Goal: Task Accomplishment & Management: Complete application form

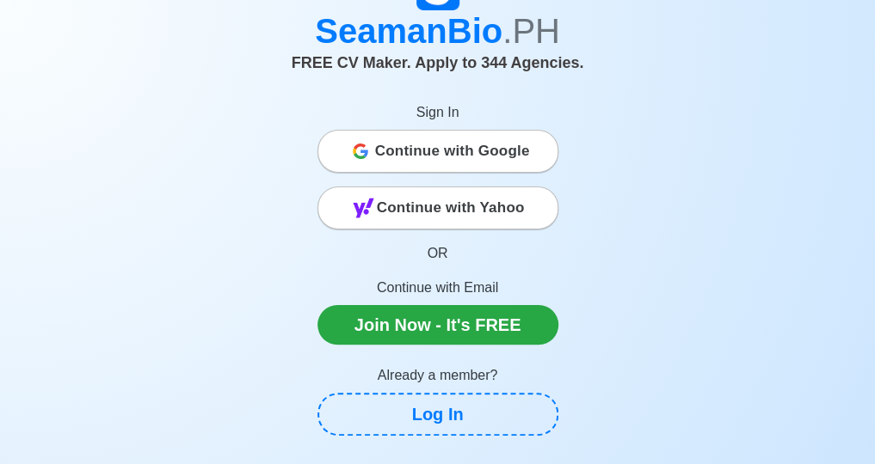
scroll to position [146, 0]
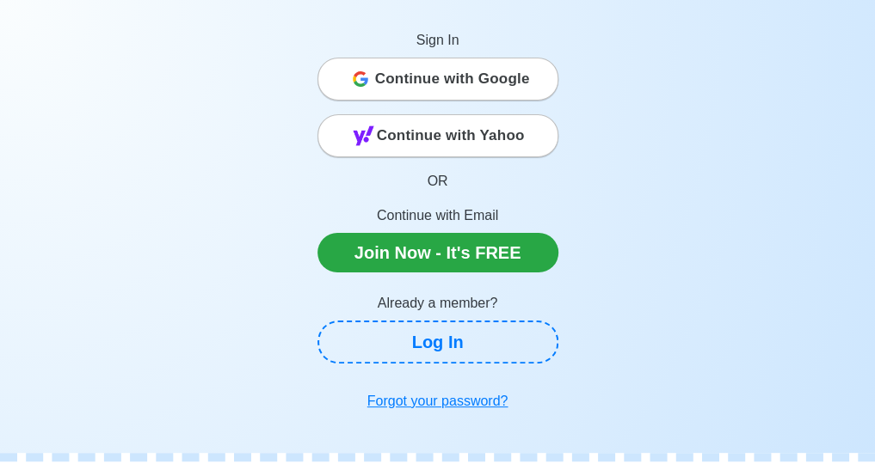
click at [446, 366] on div "Sign In Continue with Google Continue with Yahoo OR Continue with Email Join No…" at bounding box center [437, 213] width 241 height 409
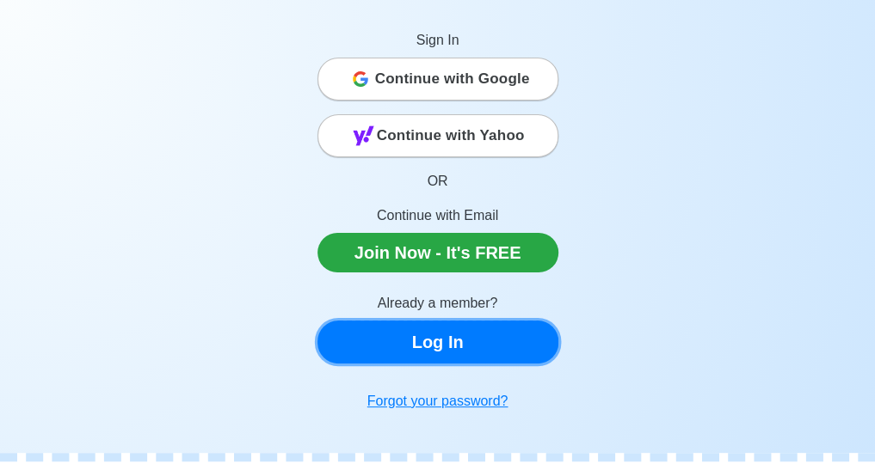
click at [442, 343] on link "Log In" at bounding box center [437, 342] width 241 height 43
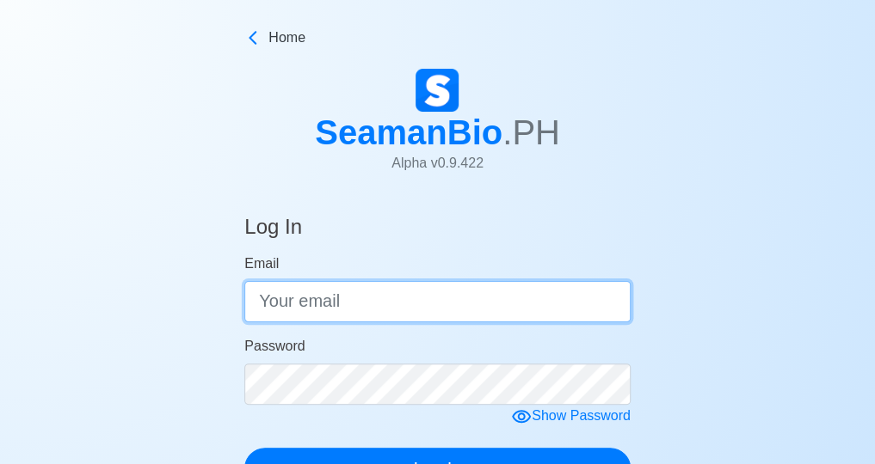
type input "[EMAIL_ADDRESS][DOMAIN_NAME]"
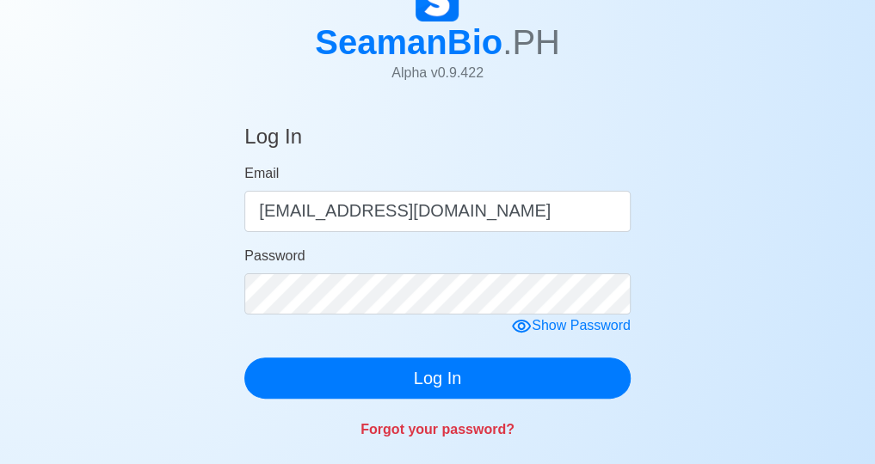
scroll to position [143, 0]
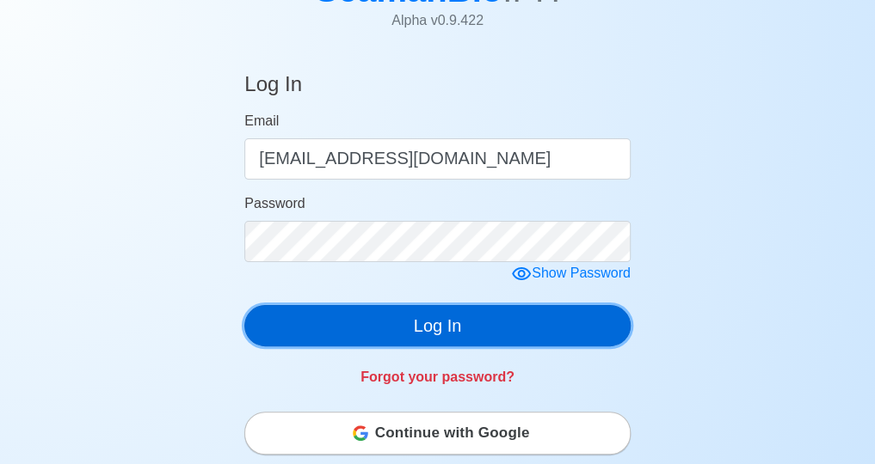
click at [456, 333] on button "Log In" at bounding box center [437, 325] width 386 height 41
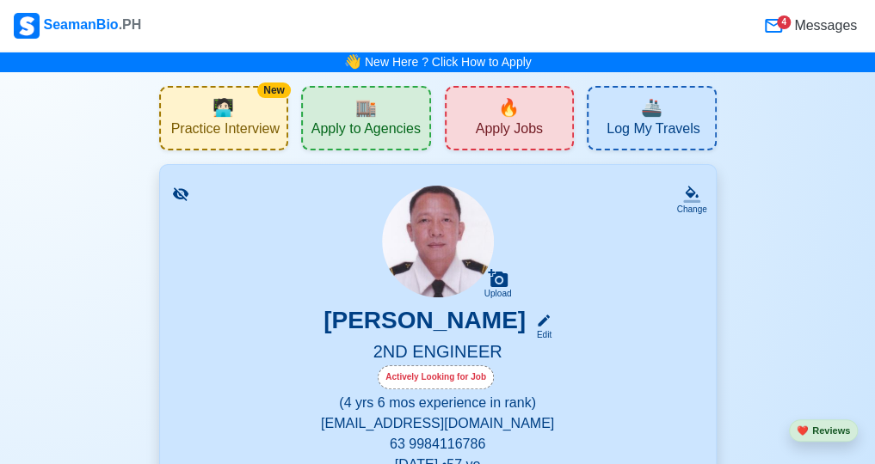
click at [382, 129] on span "Apply to Agencies" at bounding box center [365, 131] width 109 height 22
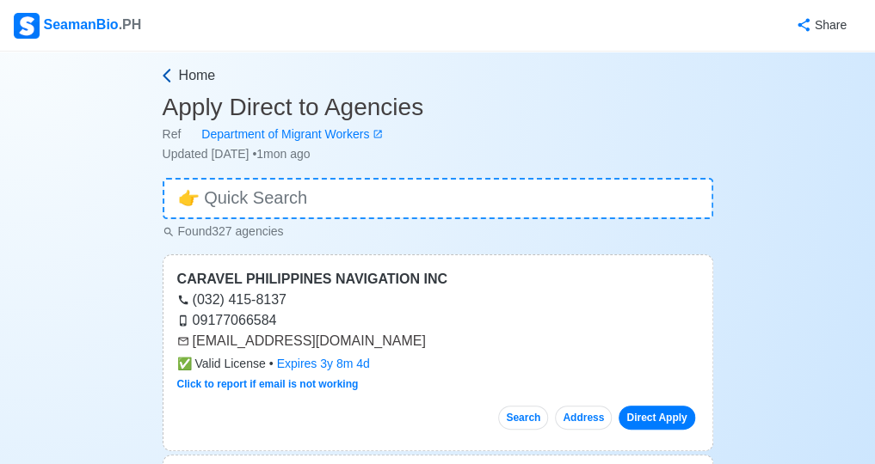
click at [166, 77] on icon at bounding box center [166, 75] width 17 height 17
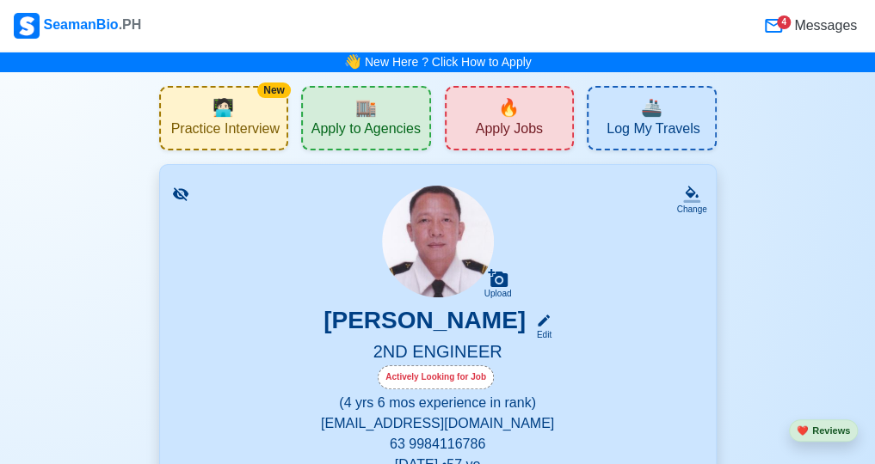
click at [545, 131] on div "🔥 Apply Jobs" at bounding box center [510, 118] width 130 height 65
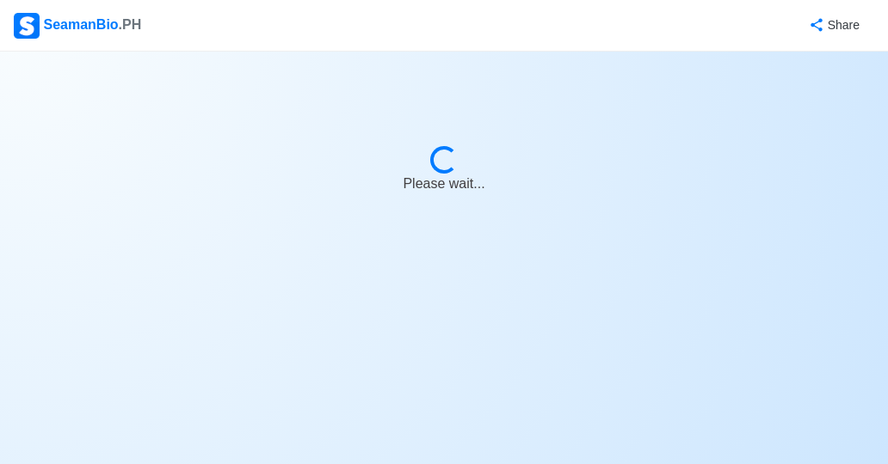
select select "2nd Engineer"
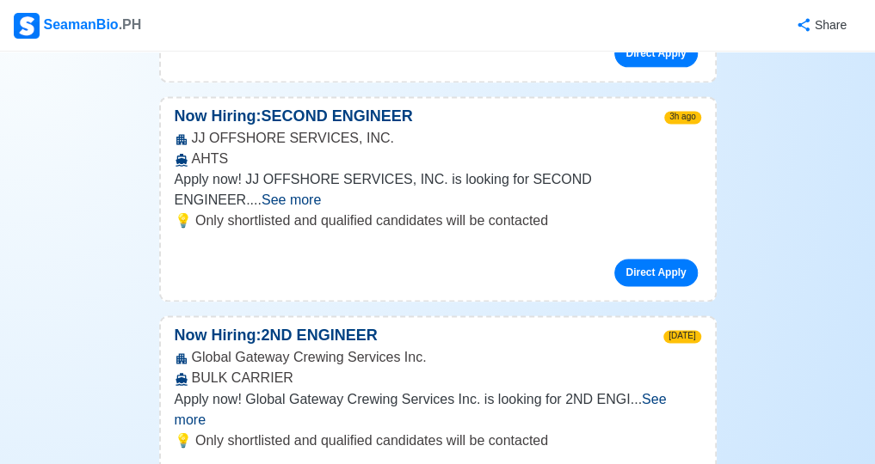
scroll to position [917, 0]
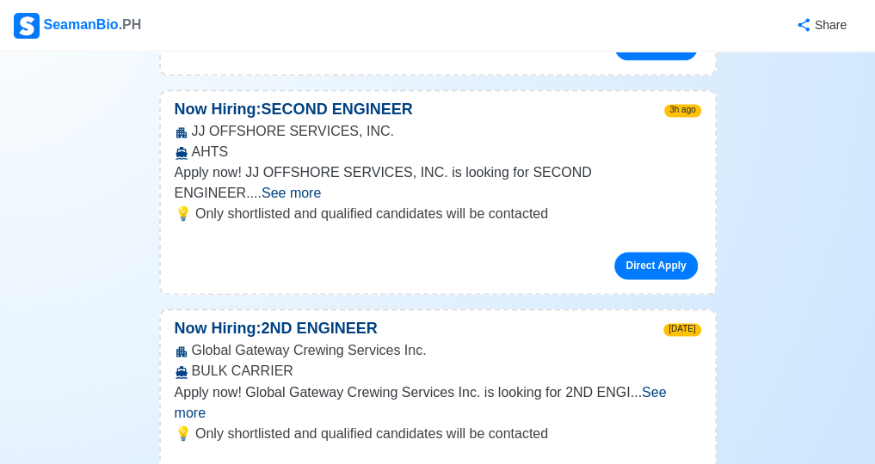
click at [667, 384] on span "See more" at bounding box center [421, 401] width 492 height 35
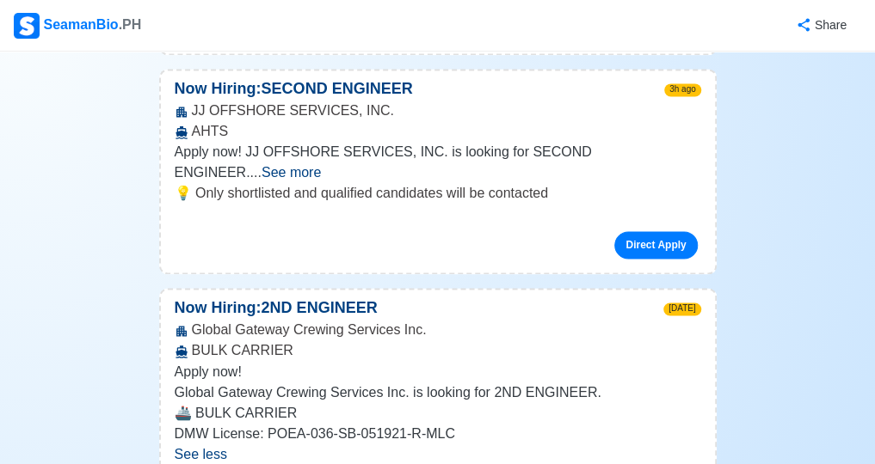
scroll to position [1003, 0]
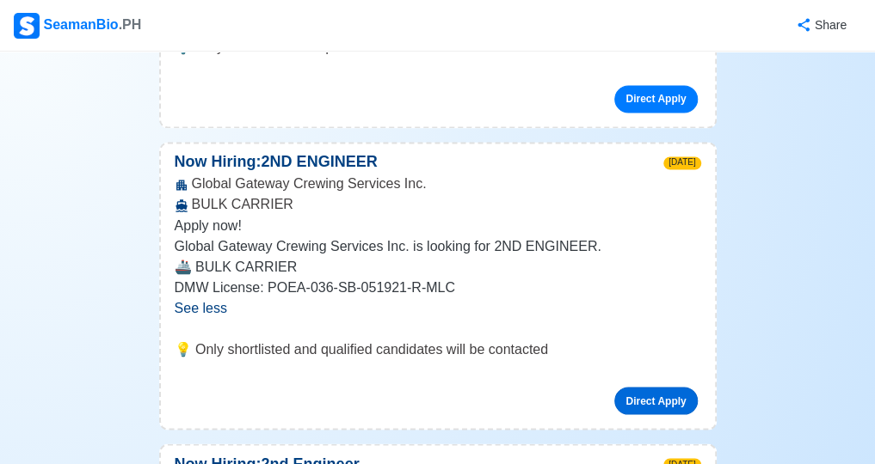
scroll to position [1118, 0]
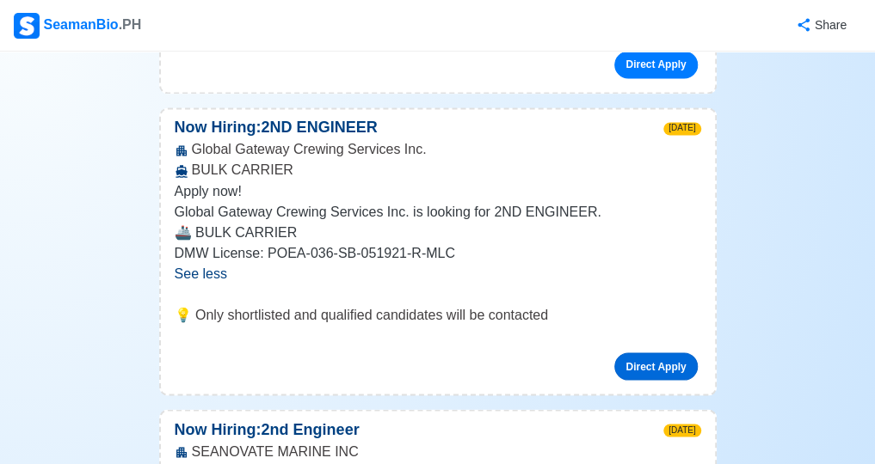
click at [650, 353] on link "Direct Apply" at bounding box center [655, 367] width 83 height 28
